Goal: Information Seeking & Learning: Learn about a topic

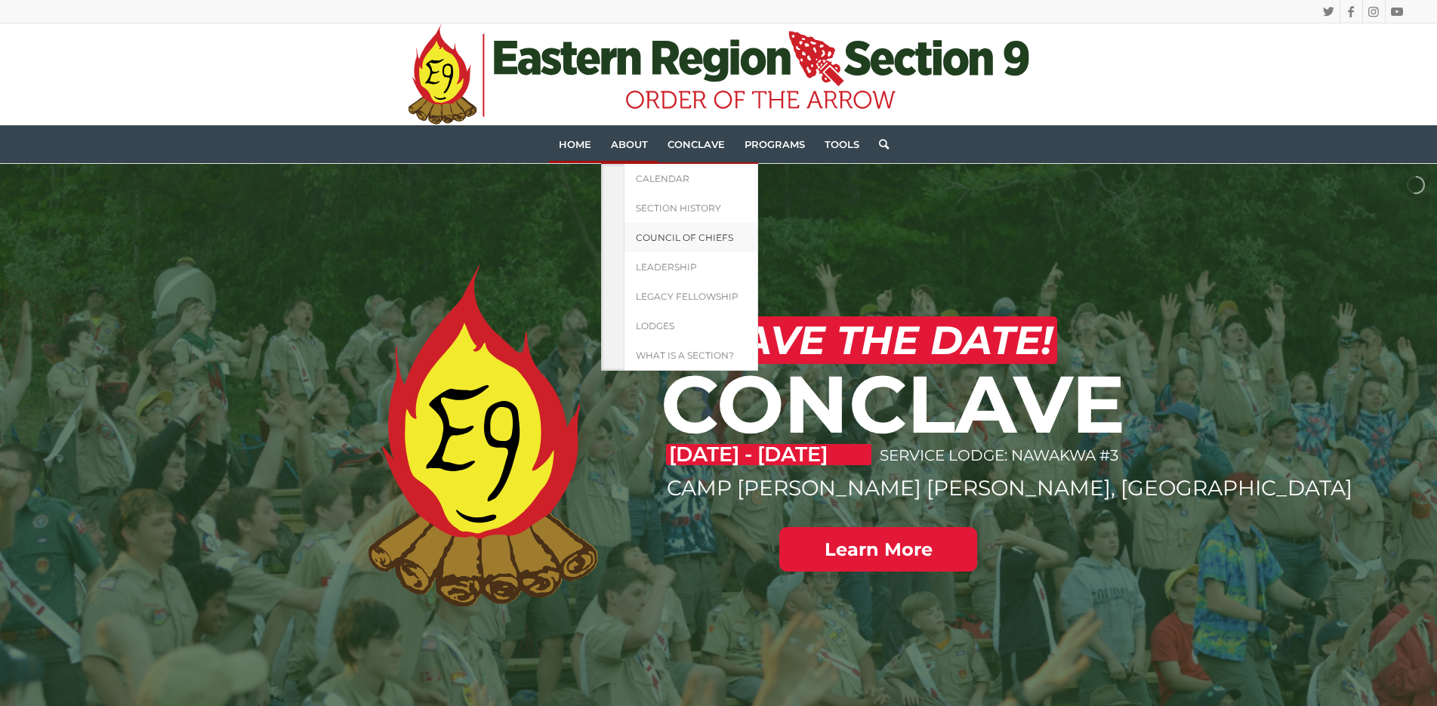
click at [679, 236] on span "Council of Chiefs" at bounding box center [684, 237] width 97 height 11
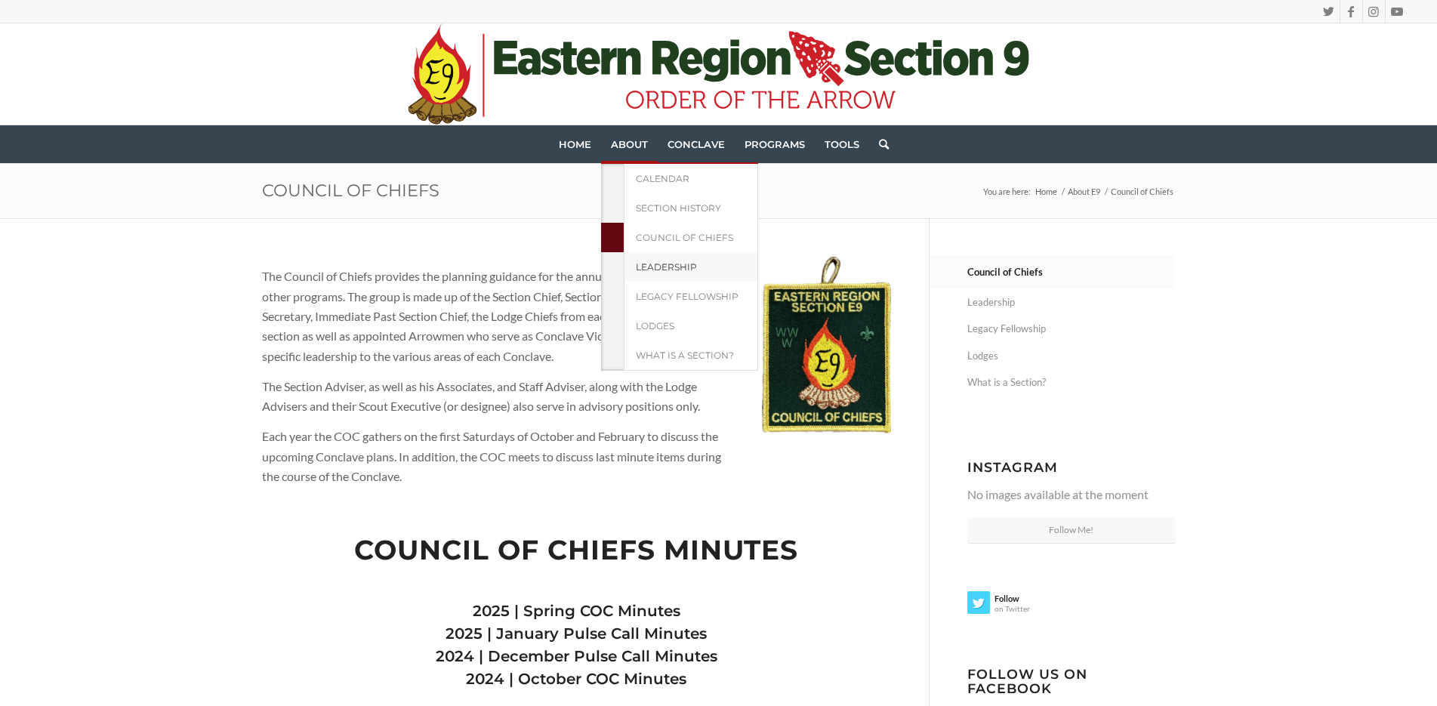
click at [664, 266] on span "Leadership" at bounding box center [666, 266] width 61 height 11
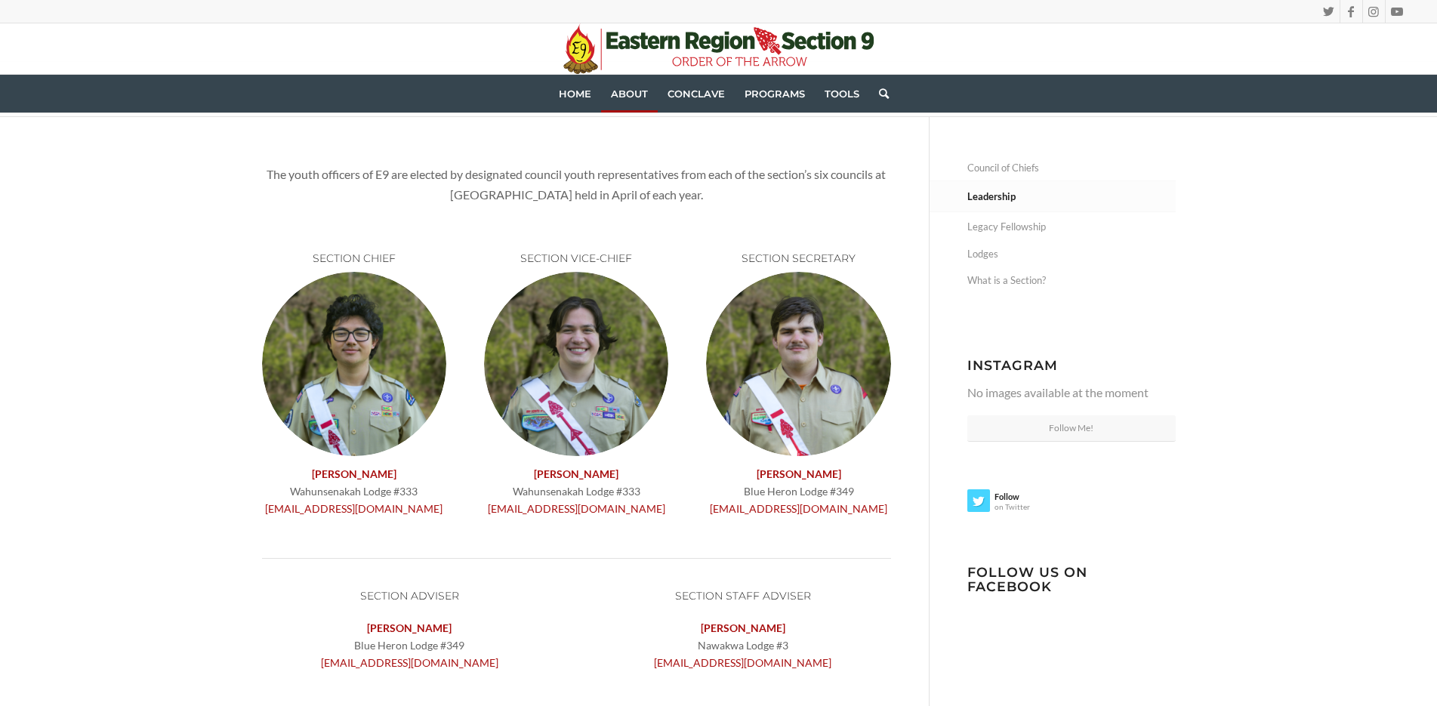
scroll to position [91, 0]
